Goal: Navigation & Orientation: Find specific page/section

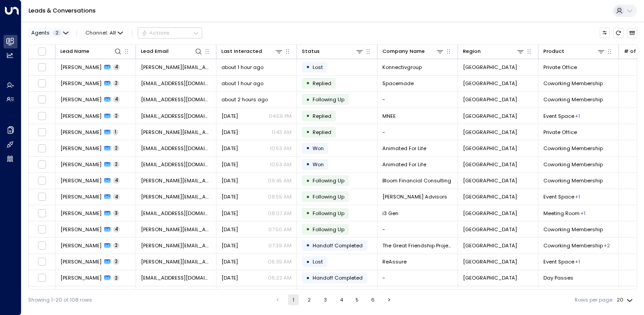
click at [64, 29] on button "Agents 2" at bounding box center [49, 33] width 43 height 10
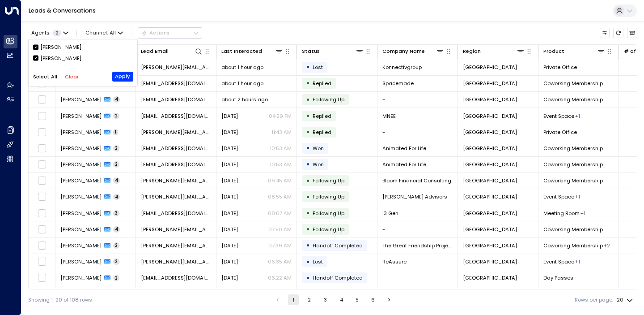
click at [64, 46] on div "[PERSON_NAME]" at bounding box center [60, 47] width 41 height 8
click at [207, 118] on div at bounding box center [322, 157] width 644 height 315
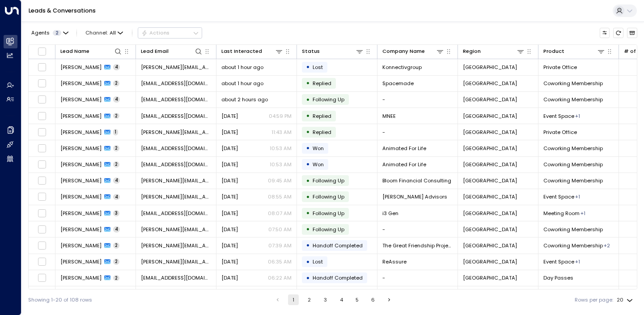
click at [306, 299] on button "2" at bounding box center [309, 299] width 11 height 11
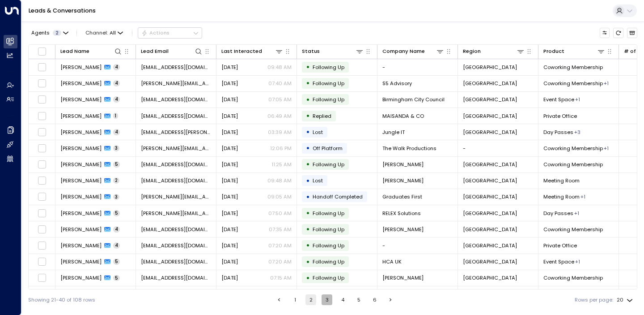
click at [322, 298] on button "3" at bounding box center [327, 299] width 11 height 11
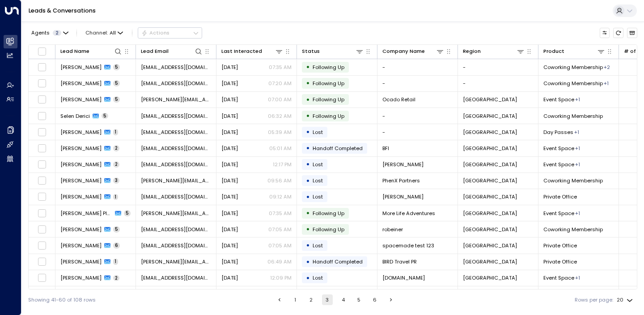
click at [296, 298] on button "1" at bounding box center [295, 299] width 11 height 11
